Goal: Task Accomplishment & Management: Use online tool/utility

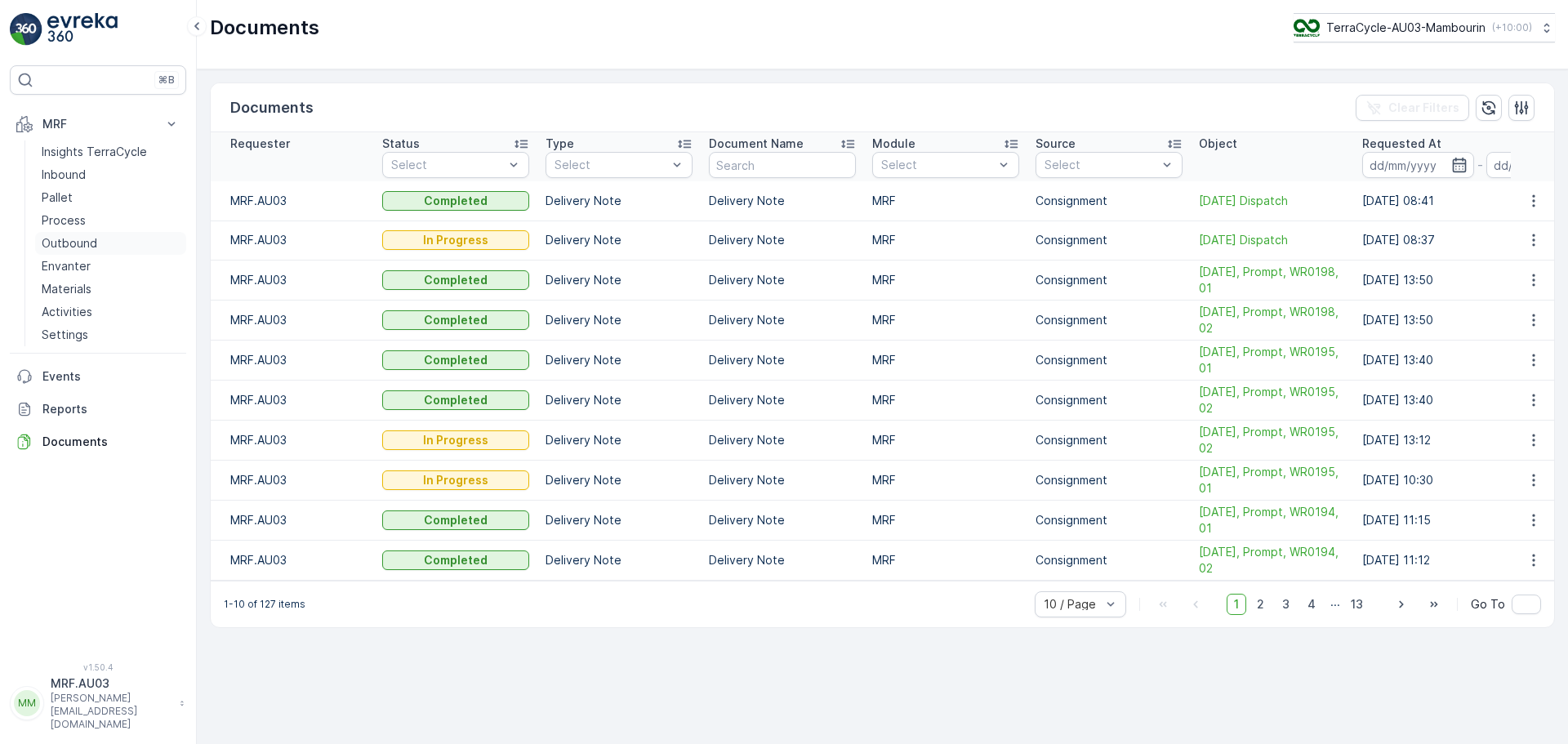
click at [61, 245] on p "Outbound" at bounding box center [69, 244] width 56 height 16
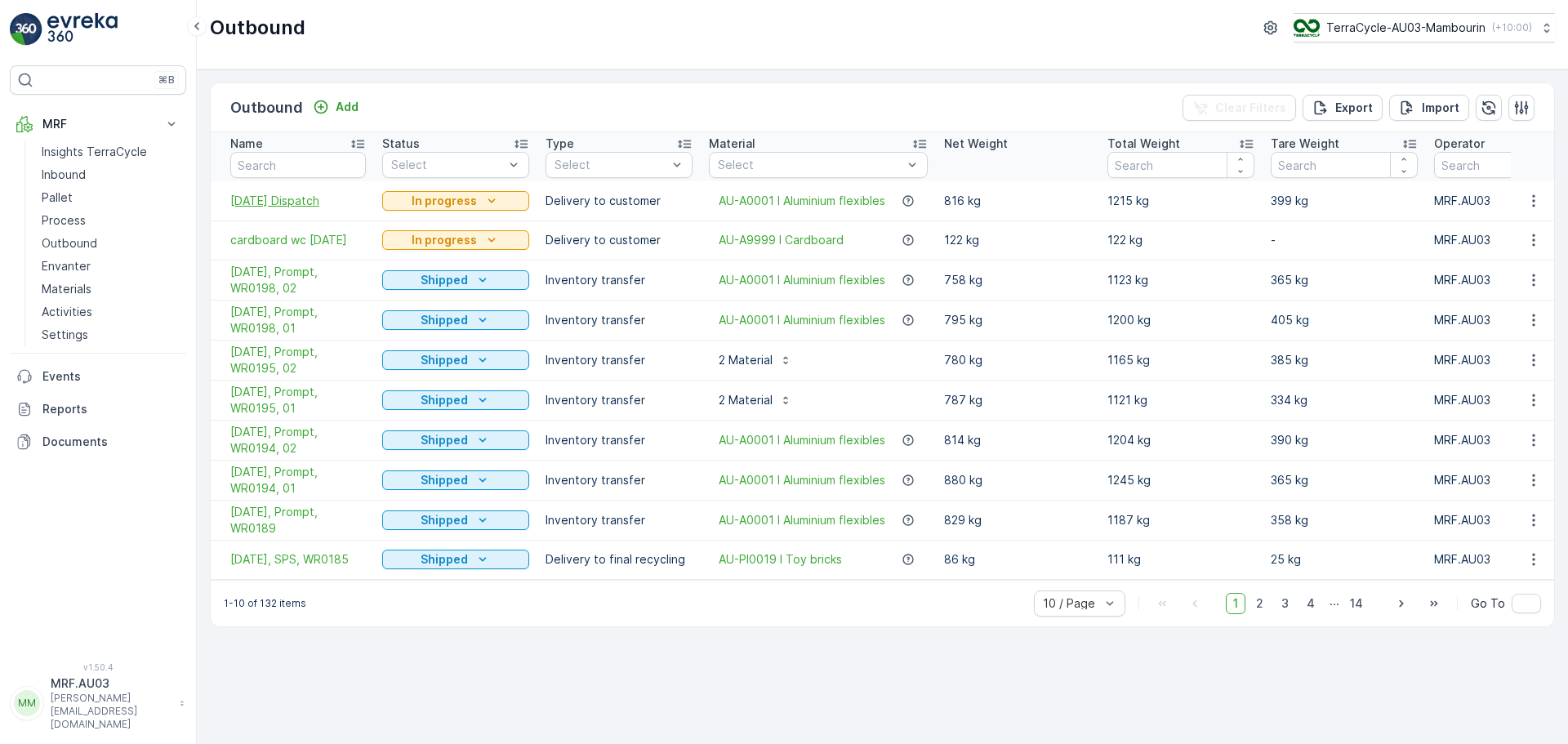
click at [299, 203] on span "[DATE] Dispatch" at bounding box center [298, 201] width 136 height 16
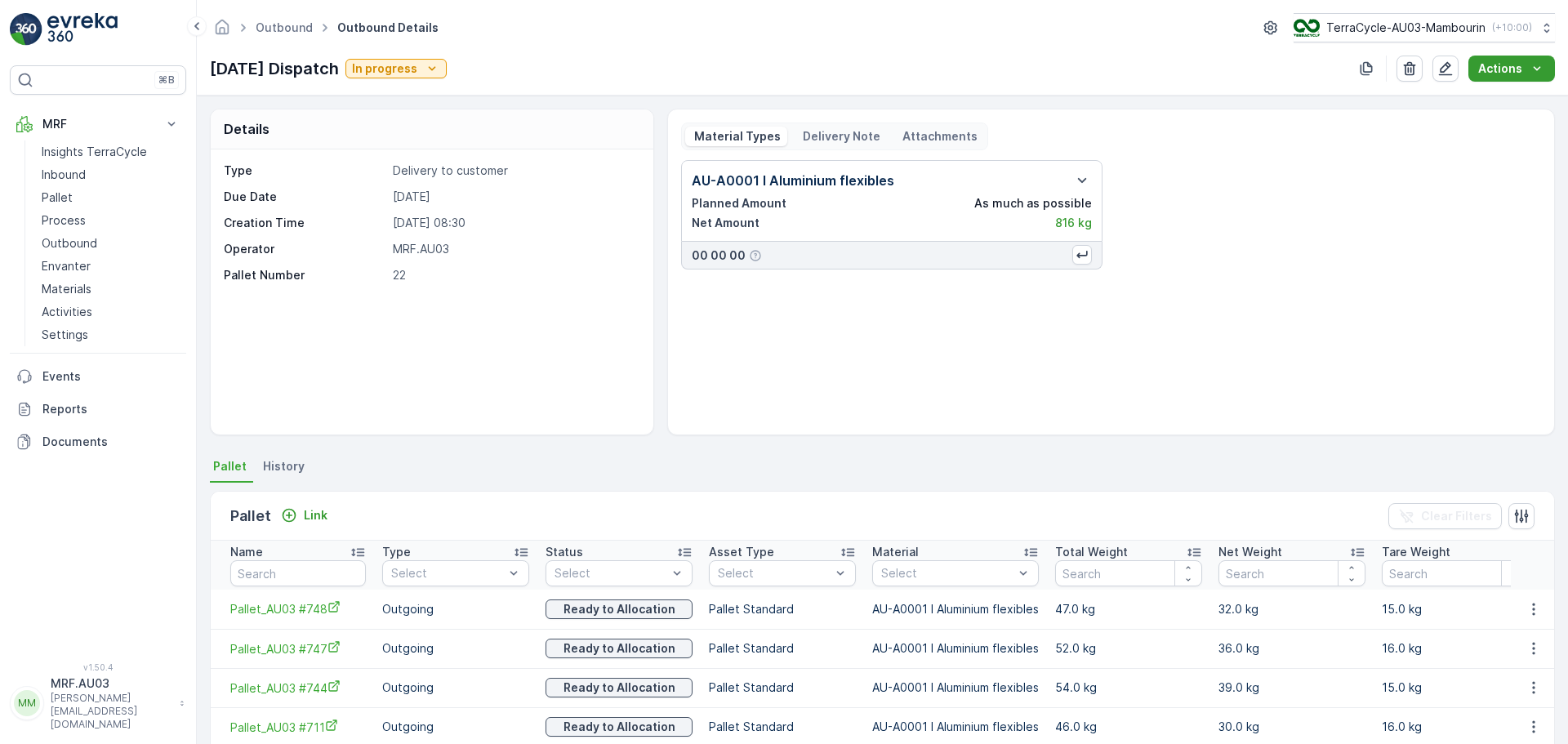
click at [1543, 72] on icon "Actions" at bounding box center [1537, 69] width 16 height 16
click at [1513, 102] on span "Create Delivery Note" at bounding box center [1504, 100] width 117 height 16
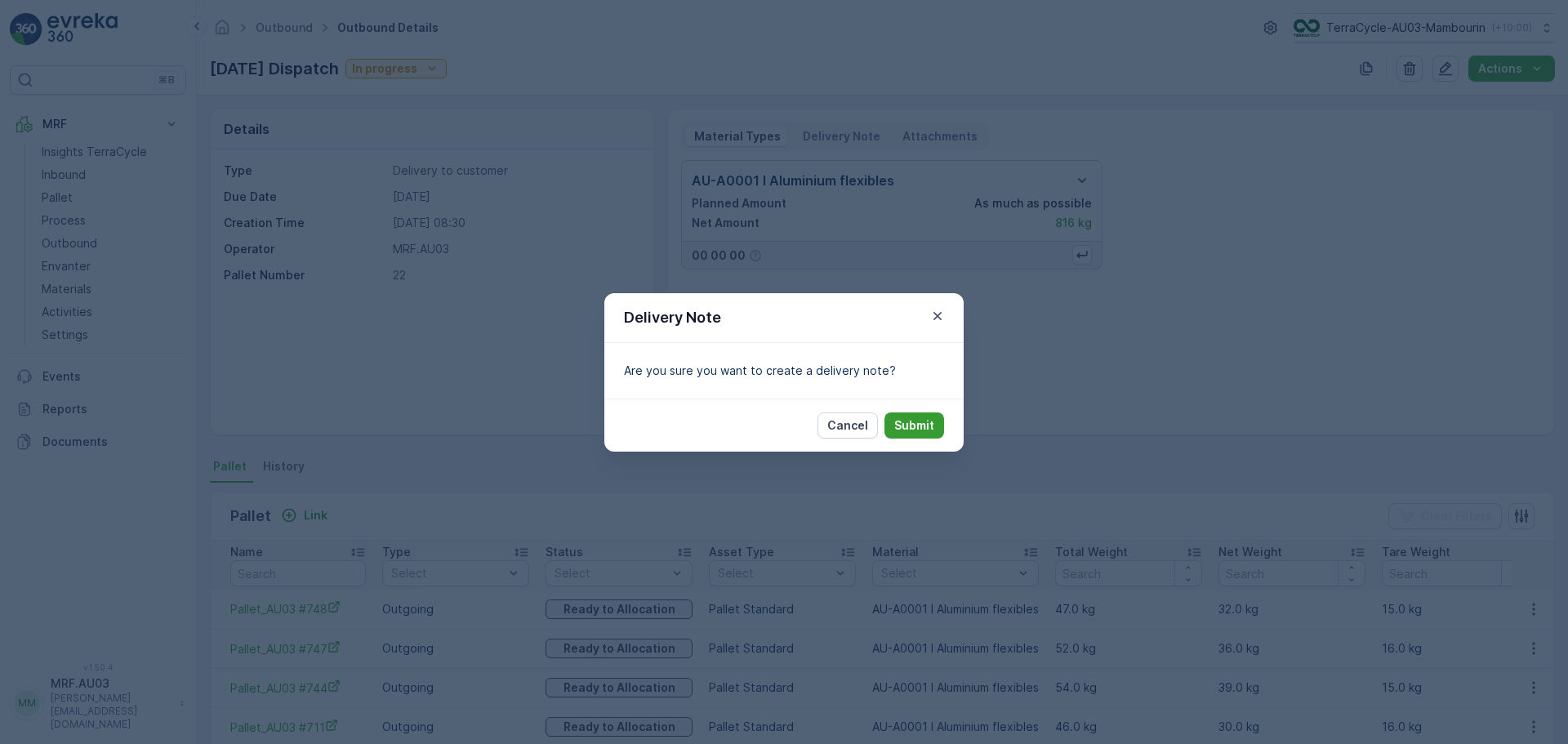
click at [916, 427] on p "Submit" at bounding box center [914, 426] width 40 height 16
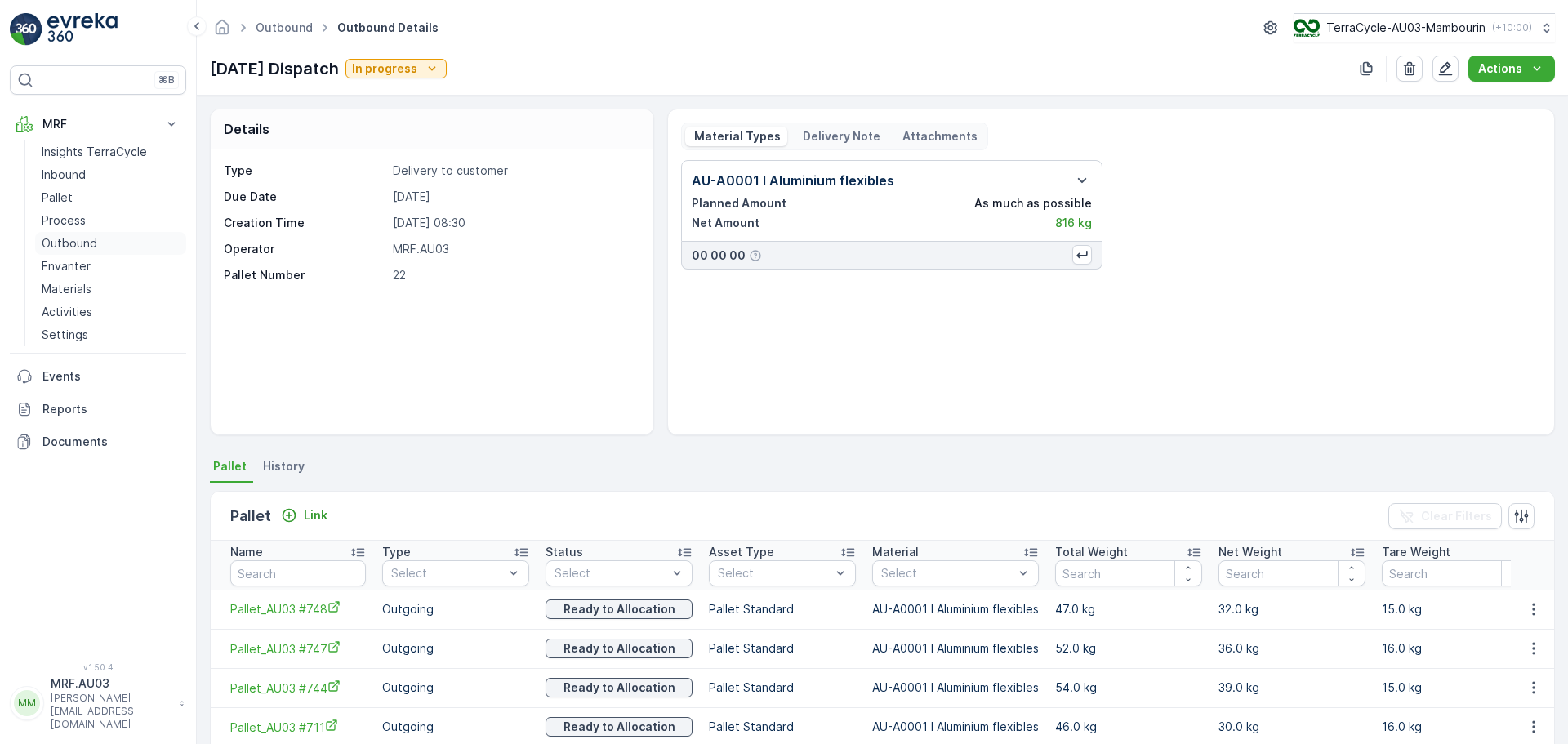
drag, startPoint x: 96, startPoint y: 246, endPoint x: 108, endPoint y: 251, distance: 13.0
click at [96, 246] on link "Outbound" at bounding box center [110, 243] width 151 height 23
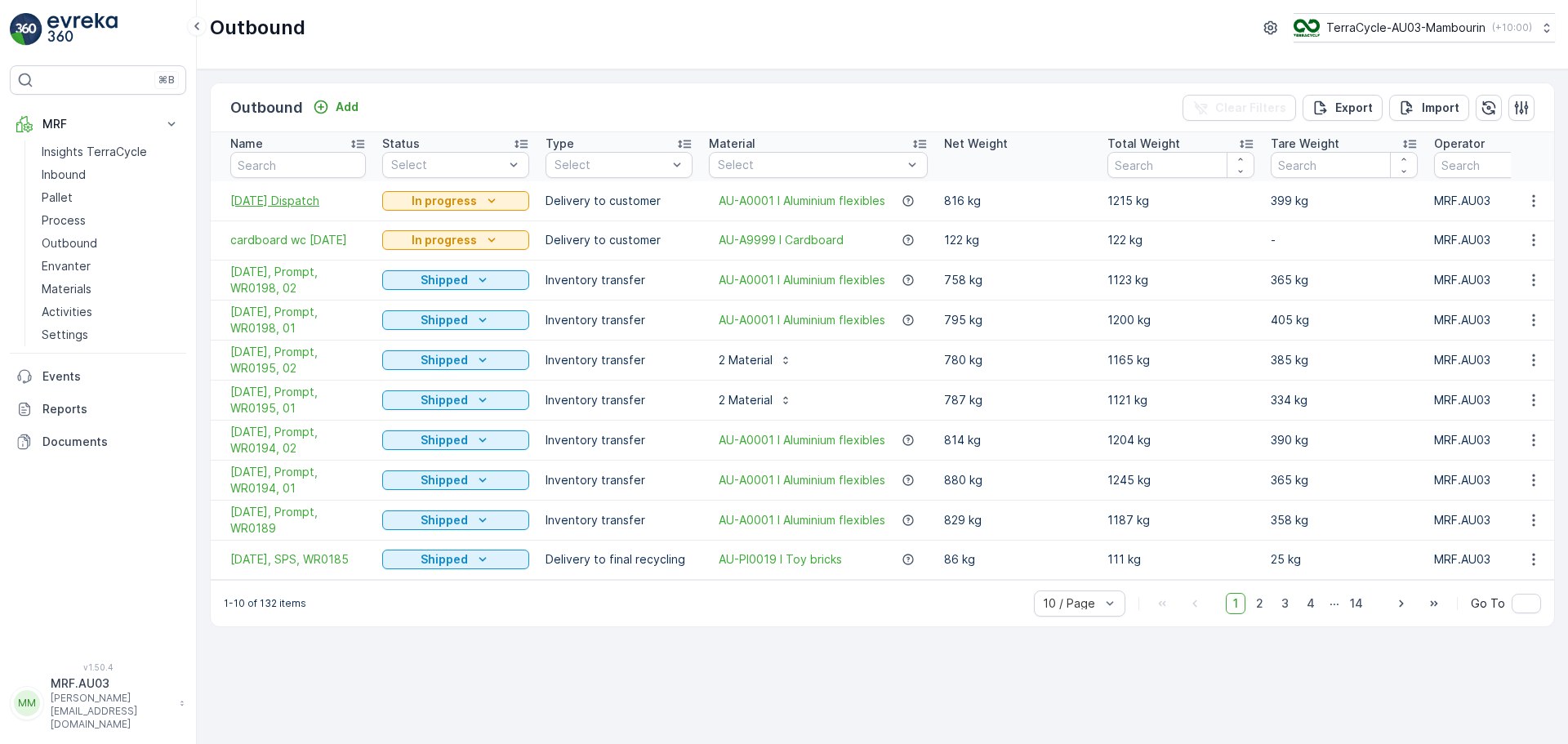
click at [306, 196] on span "[DATE] Dispatch" at bounding box center [298, 201] width 136 height 16
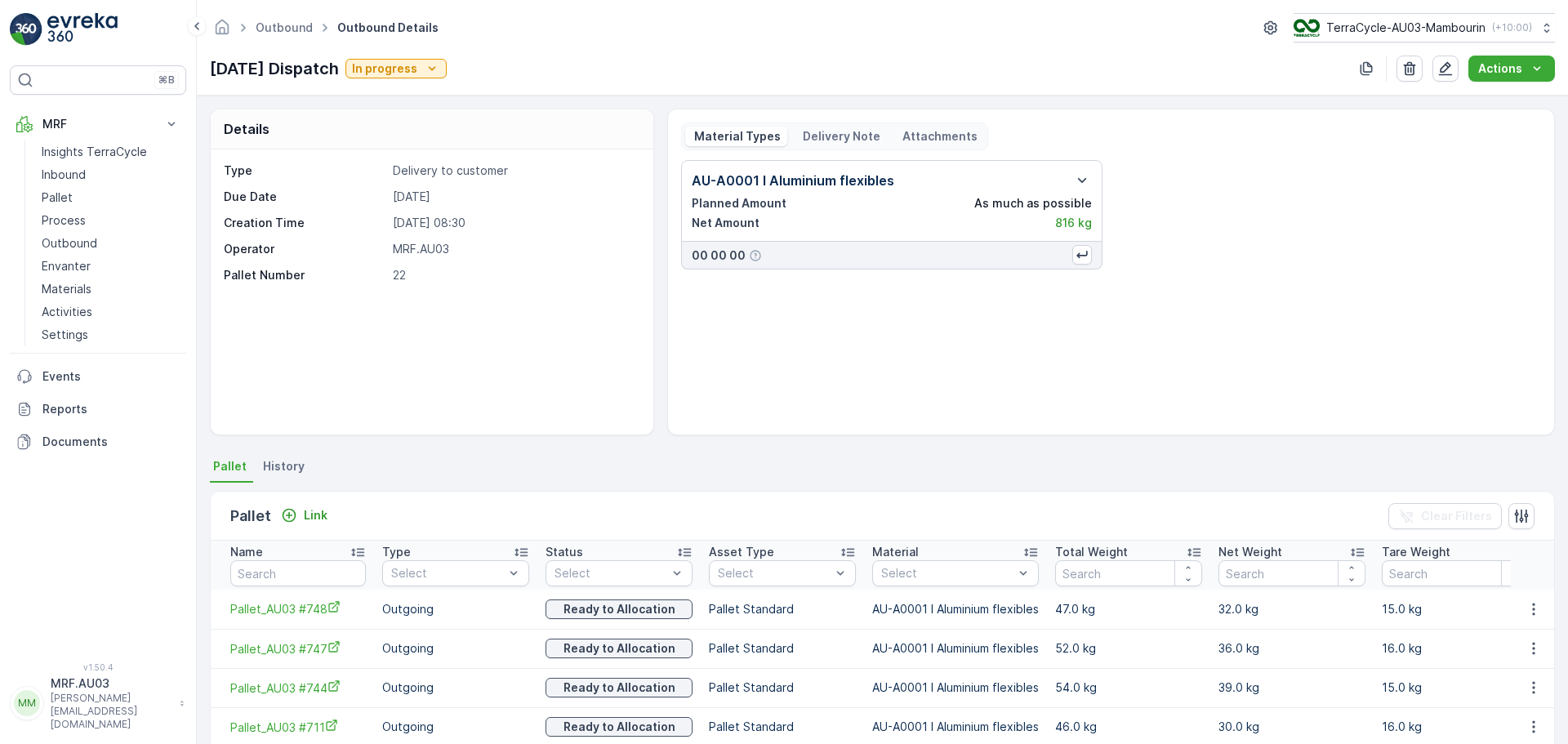
click at [852, 135] on p "Delivery Note" at bounding box center [840, 137] width 80 height 16
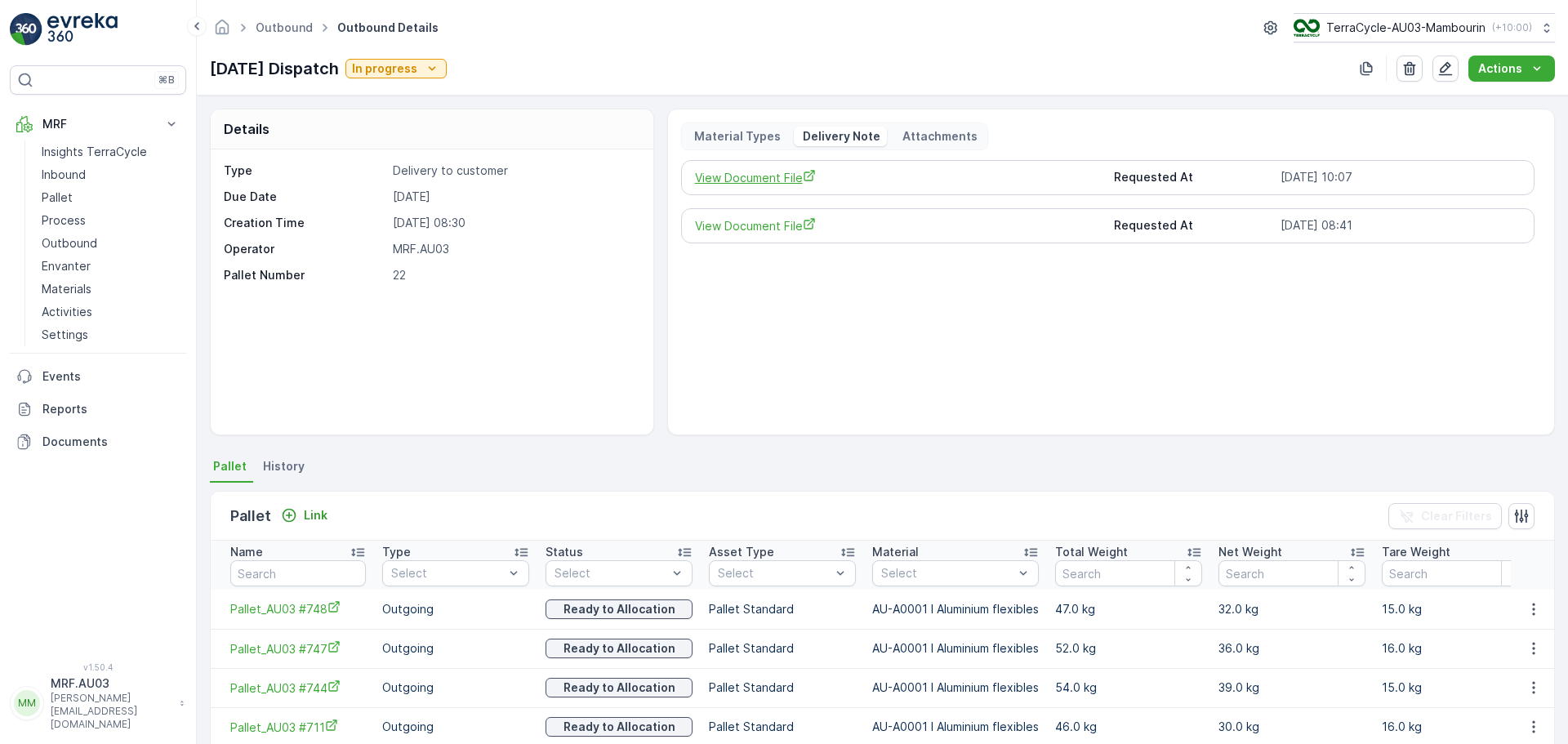
click at [757, 178] on span "View Document File" at bounding box center [898, 178] width 407 height 17
